Goal: Task Accomplishment & Management: Use online tool/utility

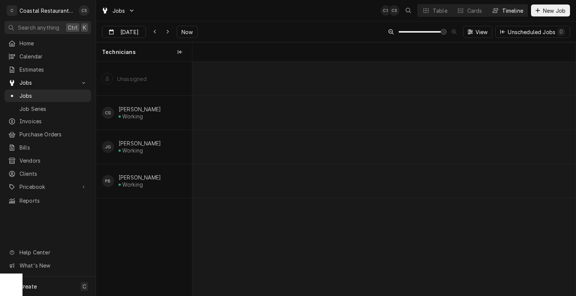
scroll to position [0, 10505]
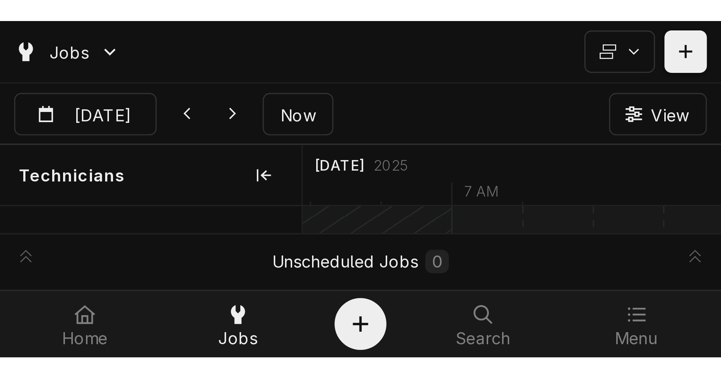
scroll to position [0, 7609]
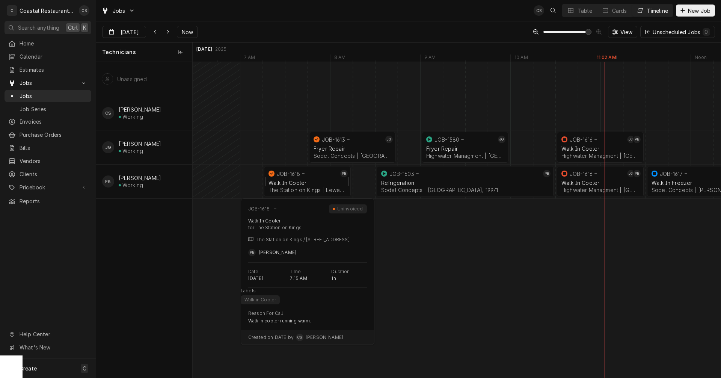
click at [312, 185] on div "Walk In Cooler" at bounding box center [307, 182] width 78 height 6
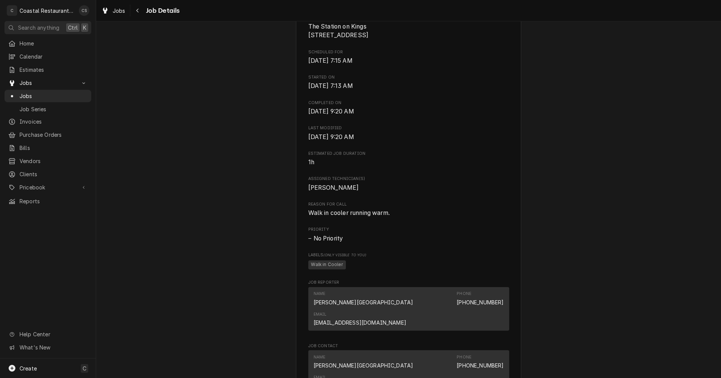
scroll to position [338, 0]
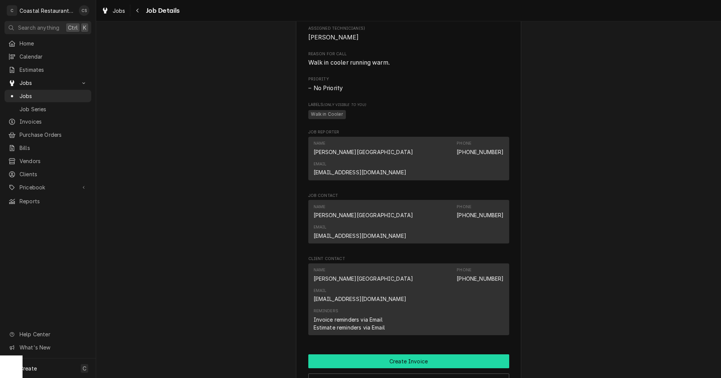
click at [405, 354] on button "Create Invoice" at bounding box center [408, 361] width 201 height 14
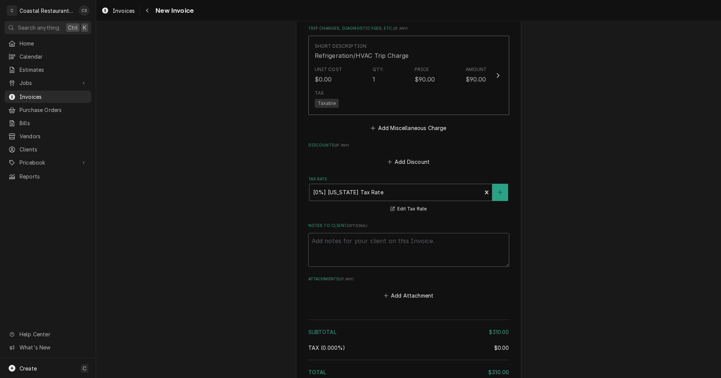
scroll to position [800, 0]
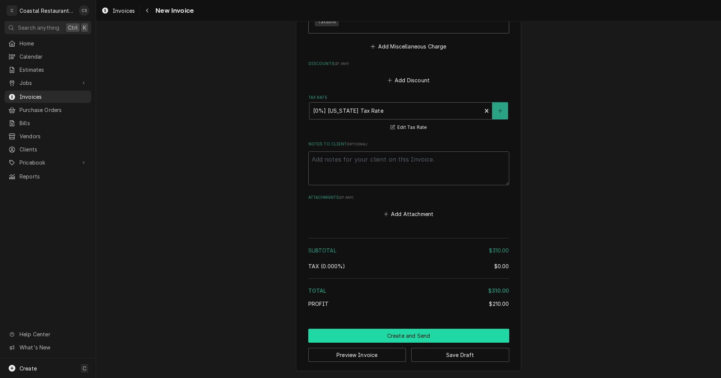
click at [401, 336] on button "Create and Send" at bounding box center [408, 335] width 201 height 14
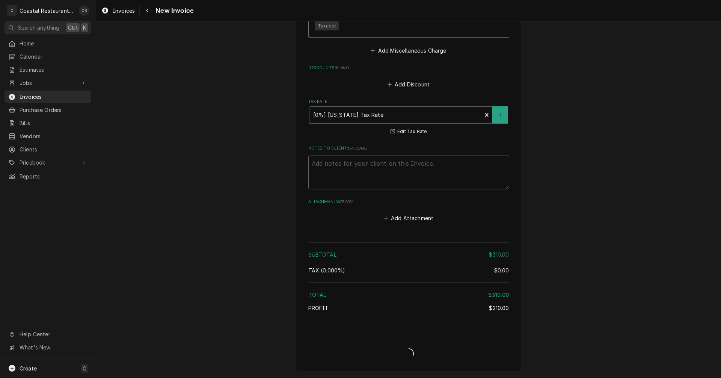
scroll to position [796, 0]
type textarea "x"
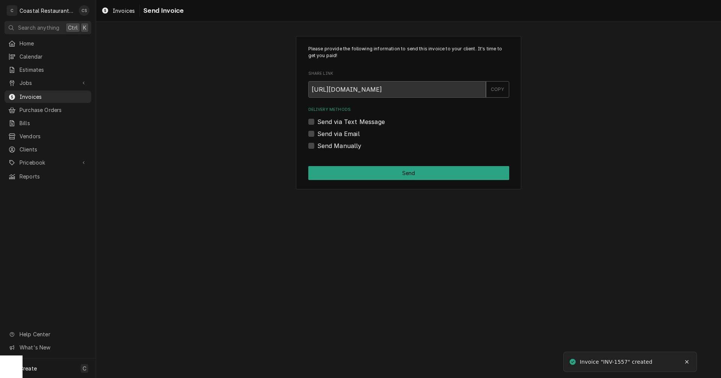
click at [317, 134] on label "Send via Email" at bounding box center [338, 133] width 42 height 9
click at [317, 134] on input "Send via Email" at bounding box center [417, 137] width 201 height 17
checkbox input "true"
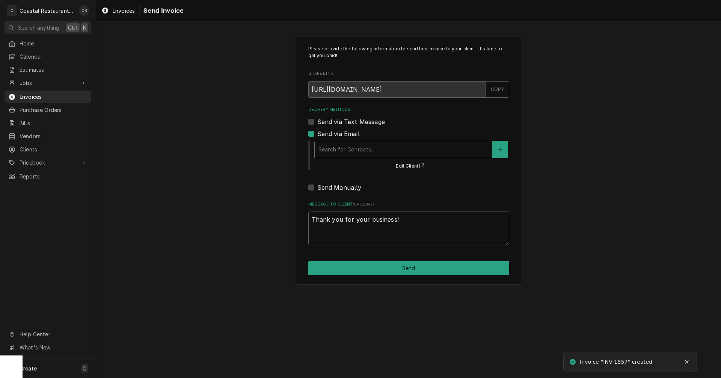
click at [344, 152] on div "Delivery Methods" at bounding box center [403, 150] width 170 height 14
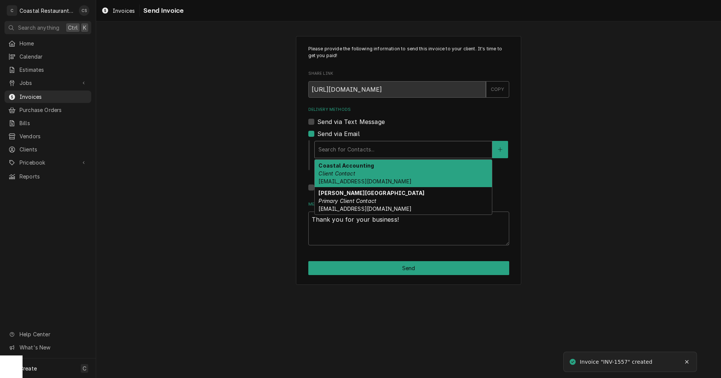
click at [352, 179] on span "Accounting@coastalrestaurantrepair.com" at bounding box center [364, 181] width 93 height 6
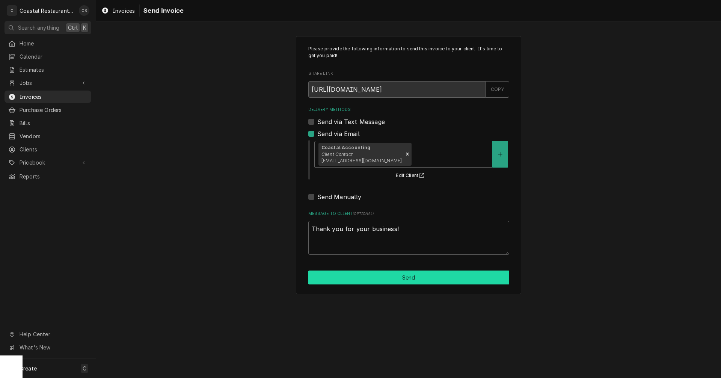
click at [379, 280] on button "Send" at bounding box center [408, 277] width 201 height 14
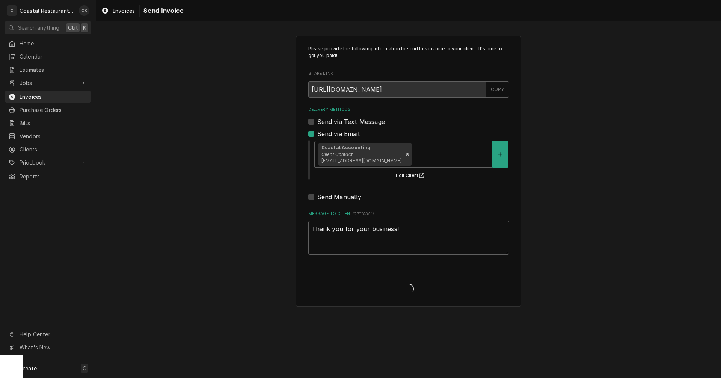
type textarea "x"
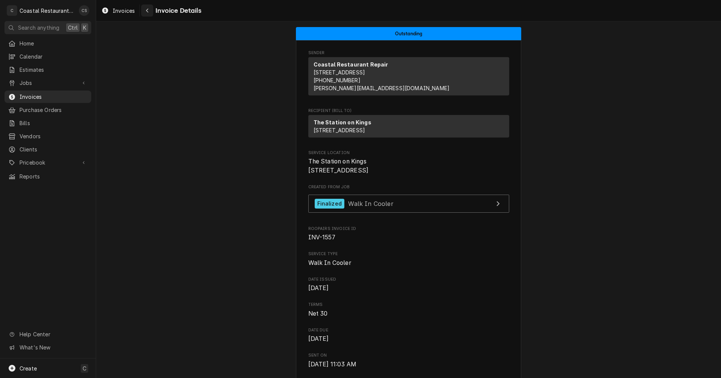
click at [147, 10] on icon "Navigate back" at bounding box center [147, 11] width 2 height 4
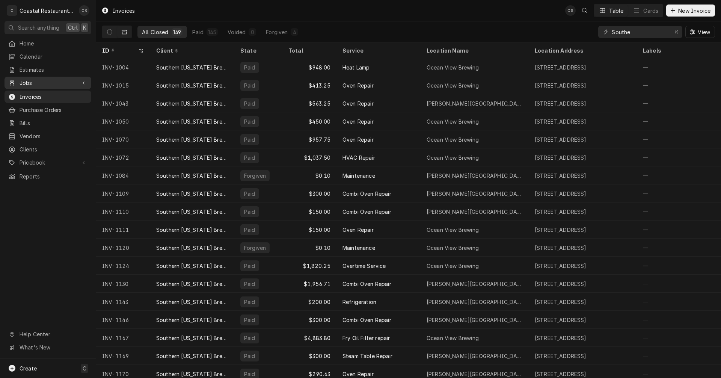
click at [51, 79] on span "Jobs" at bounding box center [48, 83] width 57 height 8
click at [45, 93] on span "Jobs" at bounding box center [54, 96] width 68 height 8
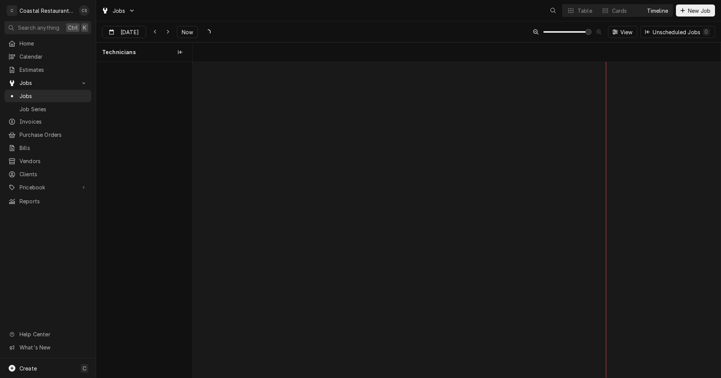
scroll to position [0, 10468]
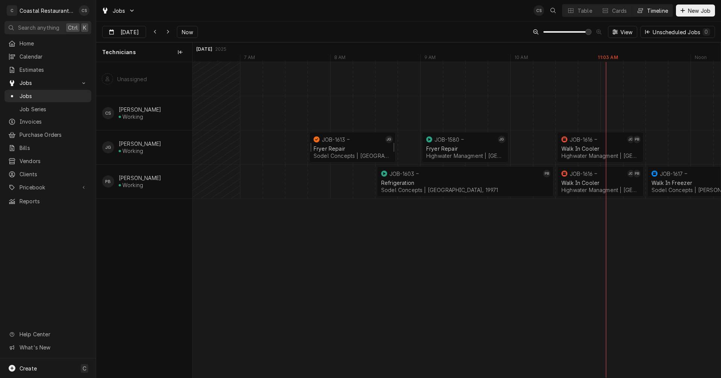
click at [329, 143] on div "JOB-1613" at bounding box center [347, 139] width 71 height 9
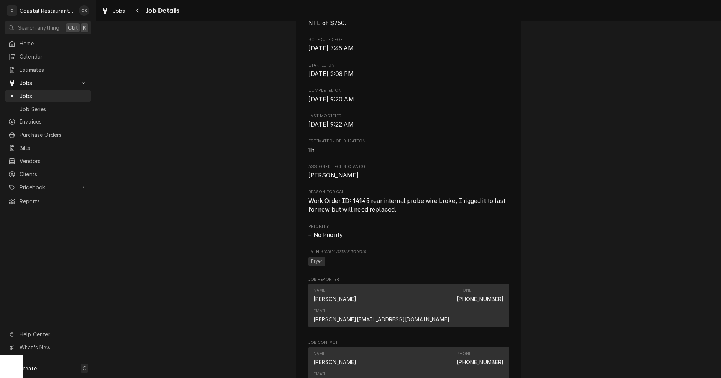
scroll to position [488, 0]
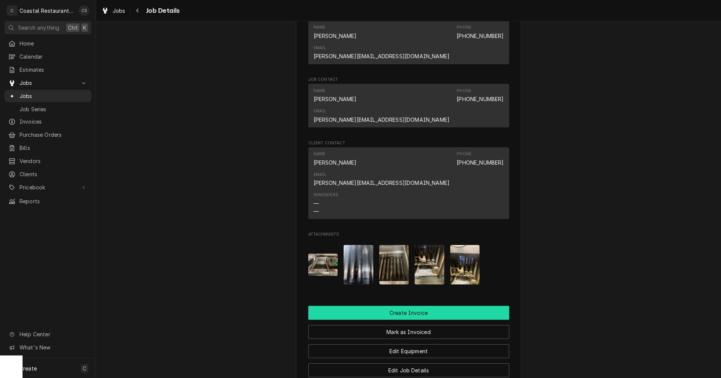
click at [410, 305] on button "Create Invoice" at bounding box center [408, 312] width 201 height 14
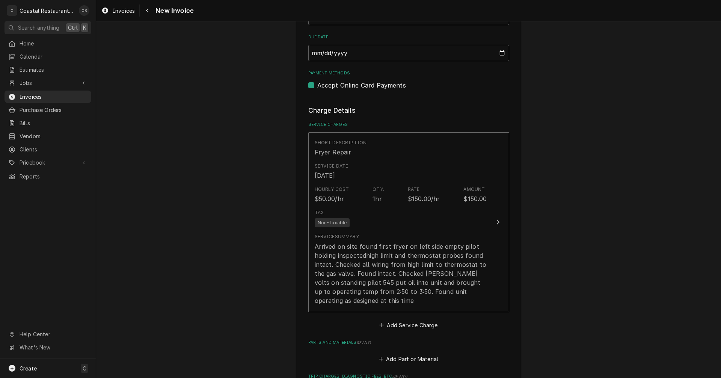
scroll to position [638, 0]
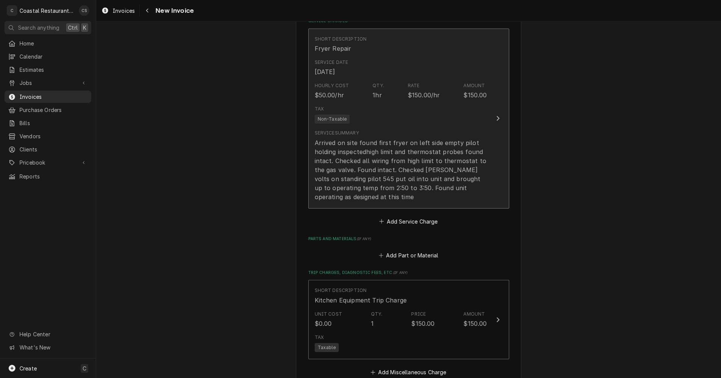
click at [382, 183] on div "Arrived on site found first fryer on left side empty pilot holding inspectedhig…" at bounding box center [400, 169] width 172 height 63
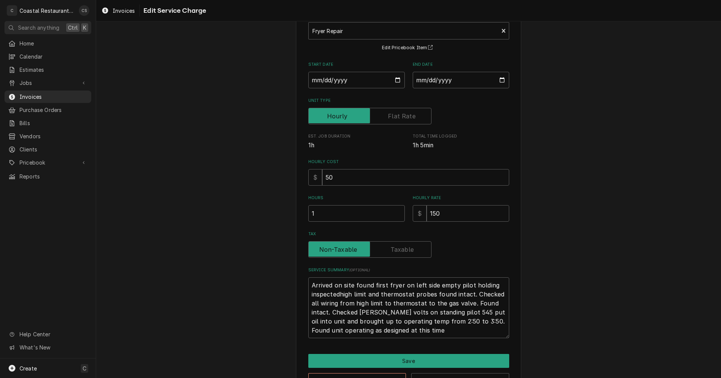
scroll to position [74, 0]
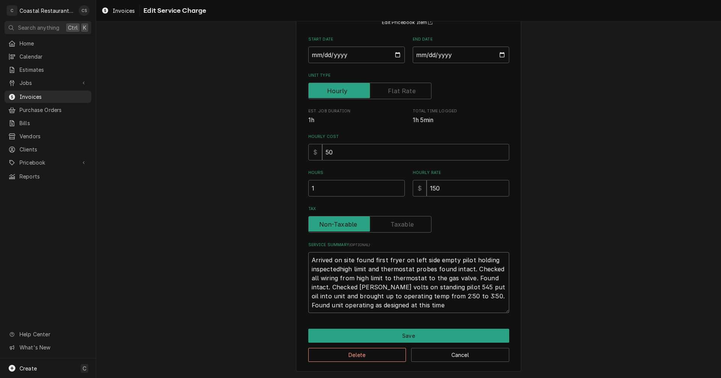
click at [428, 296] on textarea "Arrived on site found first fryer on left side empty pilot holding inspectedhig…" at bounding box center [408, 282] width 201 height 61
type textarea "x"
type textarea "Arrived on site found first fryer on left side empty pilot holding inspectedhig…"
click at [449, 297] on textarea "Arrived on site found first fryer on left side empty pilot holding inspectedhig…" at bounding box center [408, 282] width 201 height 61
type textarea "x"
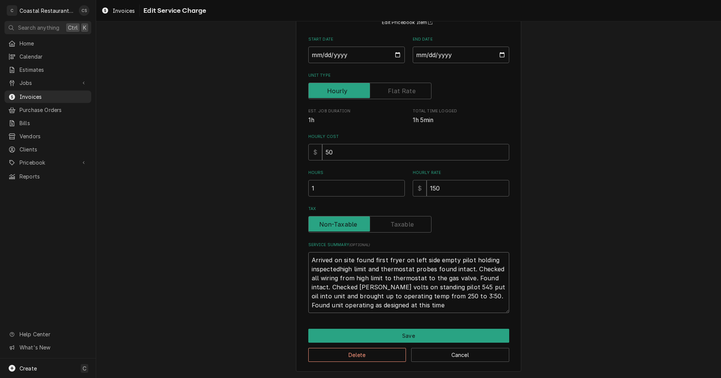
type textarea "Arrived on site found first fryer on left side empty pilot holding inspectedhig…"
click at [337, 269] on textarea "Arrived on site found first fryer on left side empty pilot holding inspectedhig…" at bounding box center [408, 282] width 201 height 61
type textarea "x"
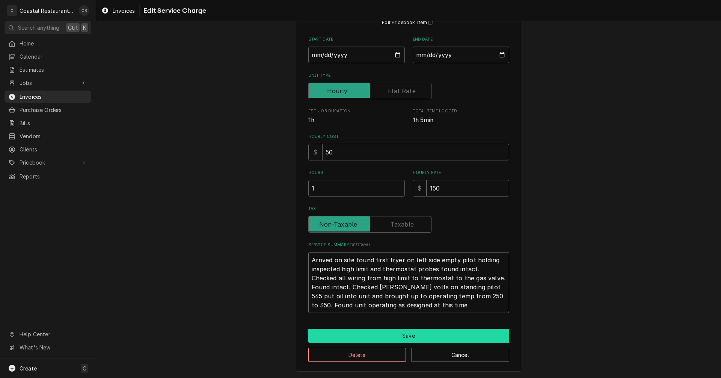
type textarea "Arrived on site found first fryer on left side empty pilot holding inspected hi…"
click at [406, 334] on button "Save" at bounding box center [408, 335] width 201 height 14
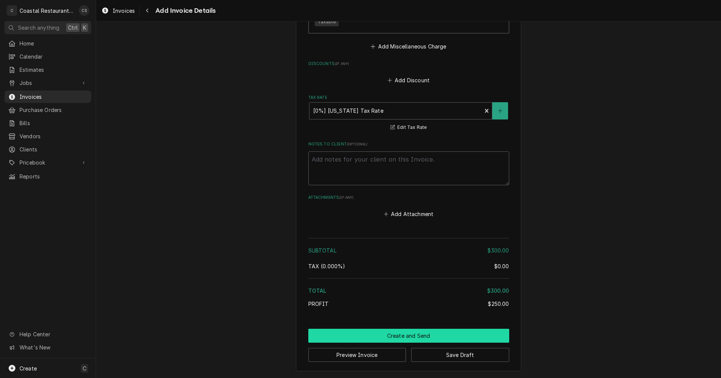
click at [414, 335] on button "Create and Send" at bounding box center [408, 335] width 201 height 14
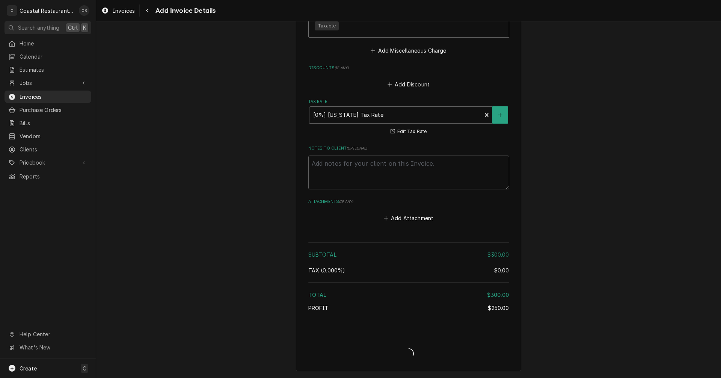
type textarea "x"
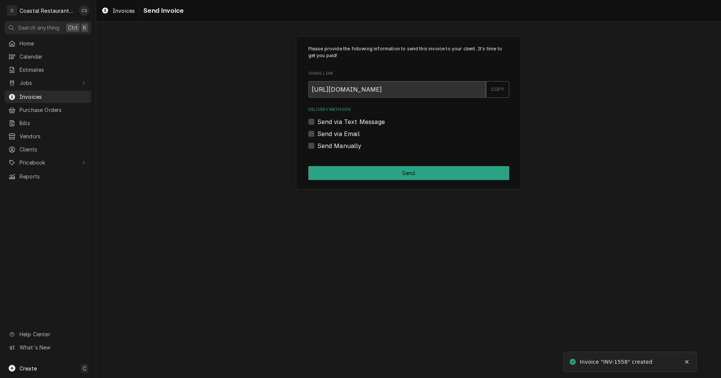
click at [317, 134] on label "Send via Email" at bounding box center [338, 133] width 42 height 9
click at [317, 134] on input "Send via Email" at bounding box center [417, 137] width 201 height 17
checkbox input "true"
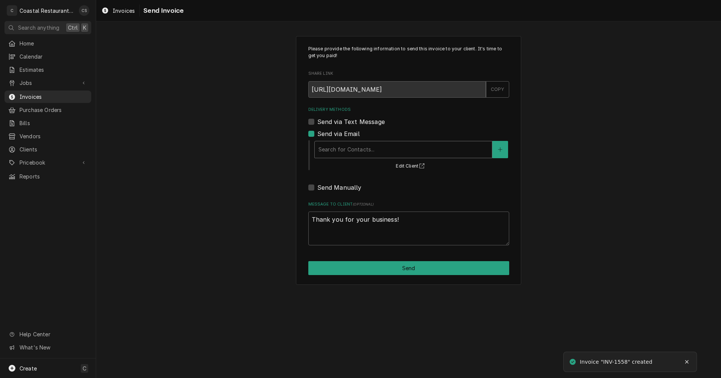
click at [324, 152] on div "Delivery Methods" at bounding box center [403, 150] width 170 height 14
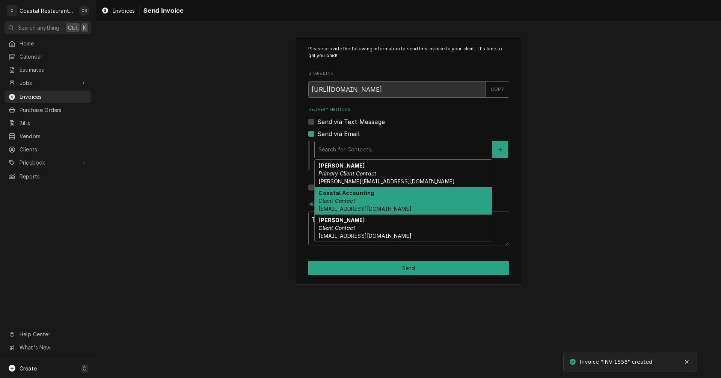
click at [337, 199] on em "Client Contact" at bounding box center [336, 200] width 36 height 6
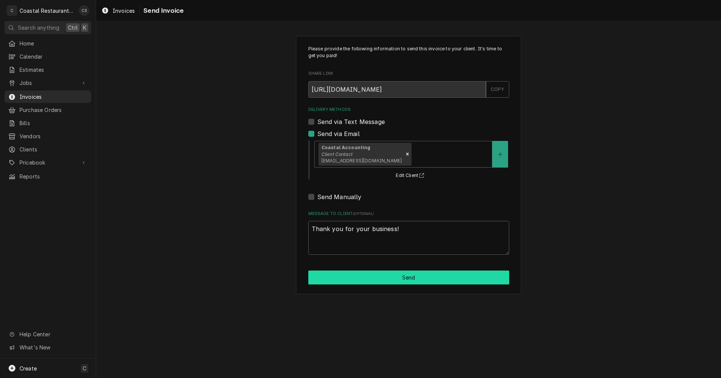
click at [389, 277] on button "Send" at bounding box center [408, 277] width 201 height 14
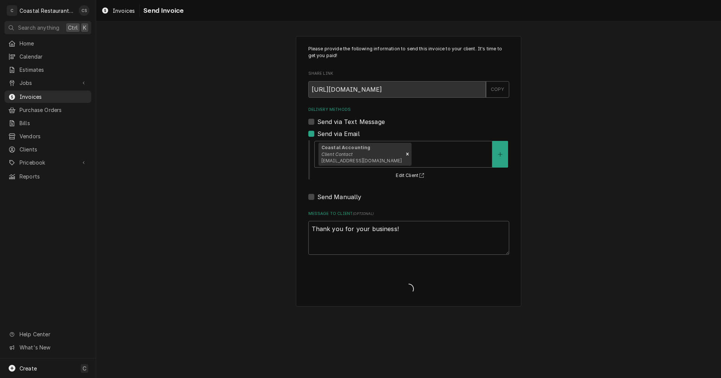
type textarea "x"
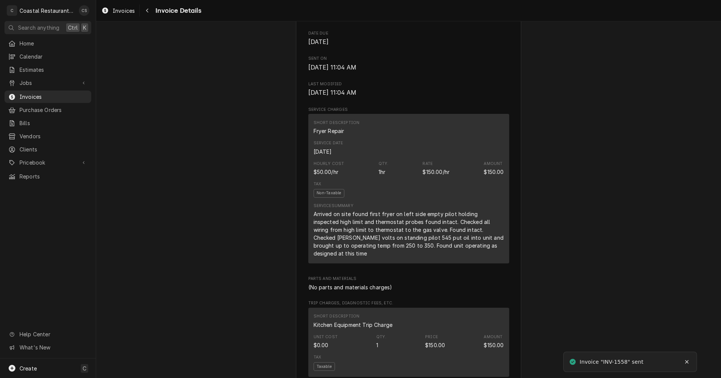
scroll to position [413, 0]
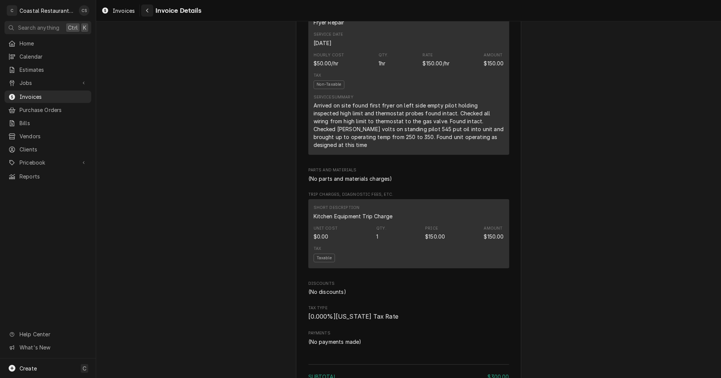
click at [150, 11] on div "Navigate back" at bounding box center [147, 11] width 8 height 8
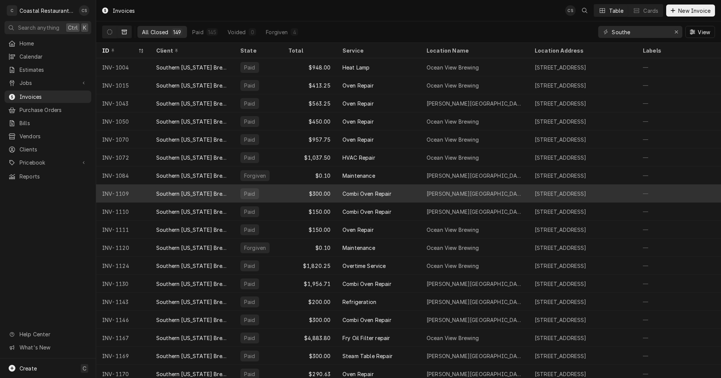
scroll to position [45, 0]
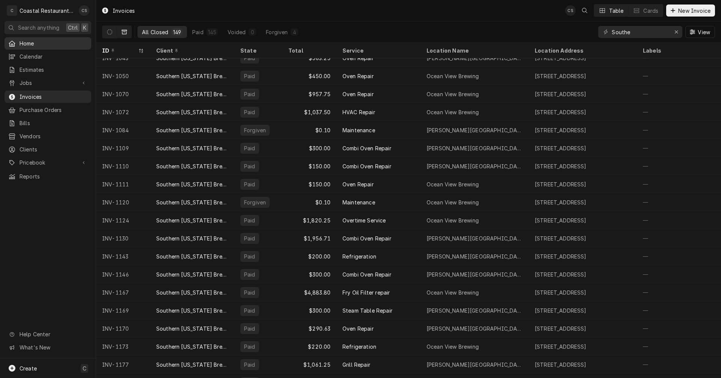
click at [45, 43] on span "Home" at bounding box center [54, 43] width 68 height 8
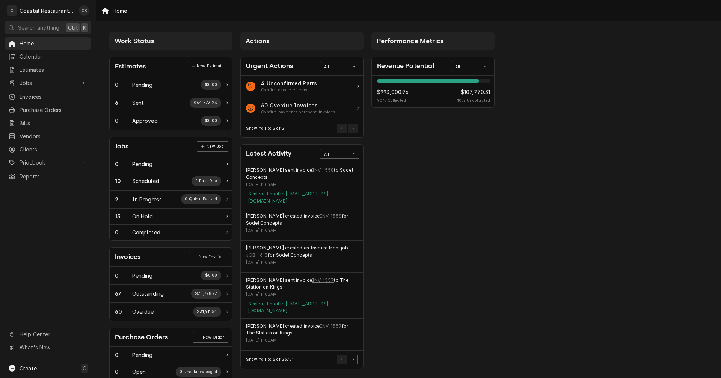
click at [482, 67] on div "Card Data Filter Control" at bounding box center [484, 66] width 9 height 9
click at [463, 118] on div "This Year" at bounding box center [470, 119] width 39 height 9
click at [54, 80] on span "Jobs" at bounding box center [48, 83] width 57 height 8
click at [47, 94] on span "Jobs" at bounding box center [54, 96] width 68 height 8
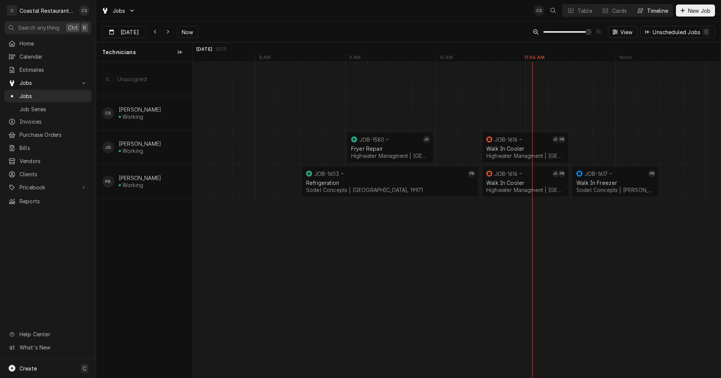
scroll to position [0, 10559]
